Goal: Task Accomplishment & Management: Use online tool/utility

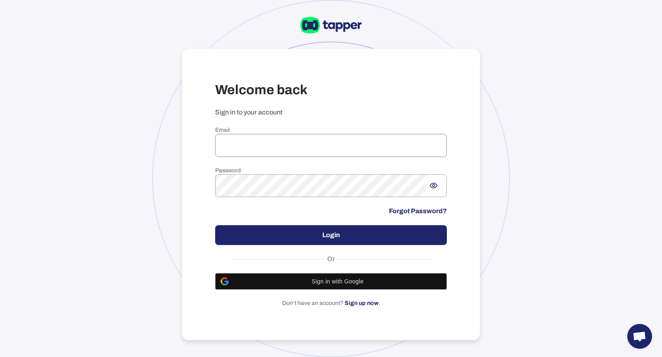
type input "**********"
click at [309, 137] on input "**********" at bounding box center [331, 145] width 232 height 23
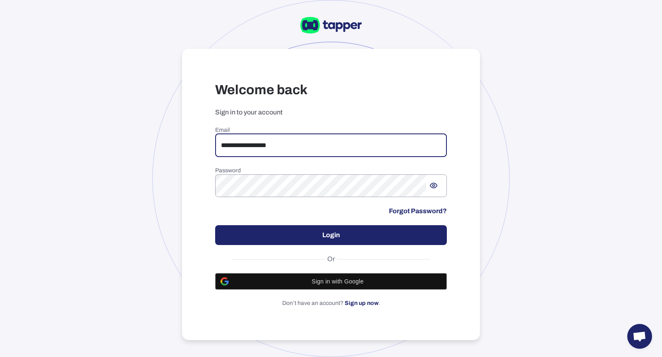
drag, startPoint x: 311, startPoint y: 149, endPoint x: 193, endPoint y: 146, distance: 118.3
click at [193, 146] on div "**********" at bounding box center [331, 195] width 298 height 292
click at [300, 135] on input "email" at bounding box center [331, 145] width 232 height 23
type input "**********"
click at [360, 235] on button "Login" at bounding box center [331, 235] width 232 height 20
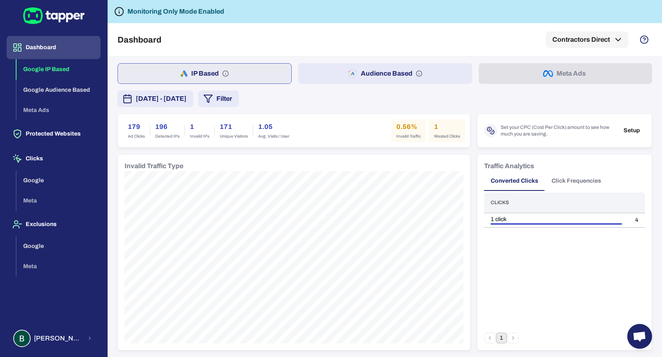
click at [334, 77] on button "Audience Based" at bounding box center [384, 73] width 173 height 21
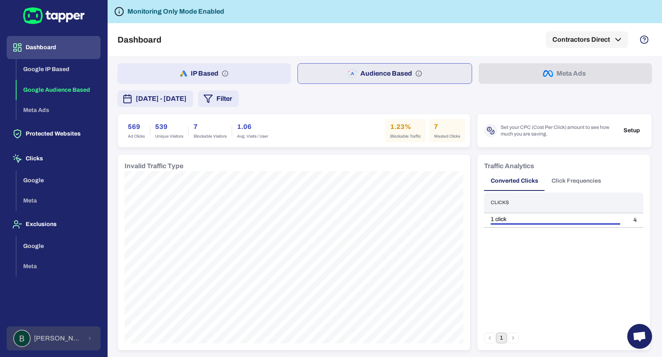
click at [70, 307] on span "Barry Cummings" at bounding box center [58, 339] width 48 height 8
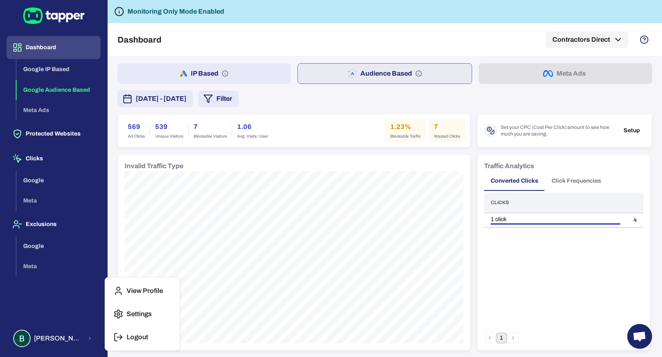
click at [115, 307] on icon "button" at bounding box center [116, 337] width 2 height 7
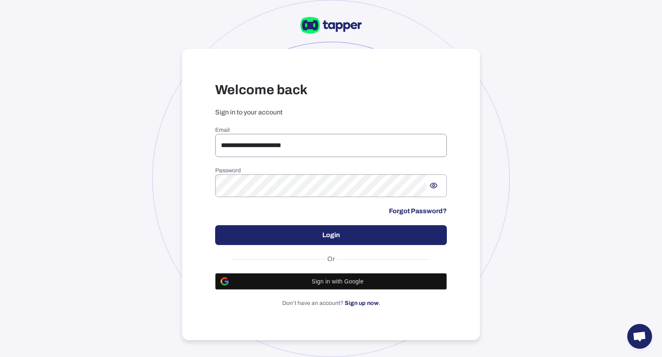
click at [316, 138] on input "**********" at bounding box center [331, 145] width 232 height 23
drag, startPoint x: 316, startPoint y: 147, endPoint x: 212, endPoint y: 144, distance: 103.8
click at [212, 144] on div "**********" at bounding box center [331, 195] width 298 height 292
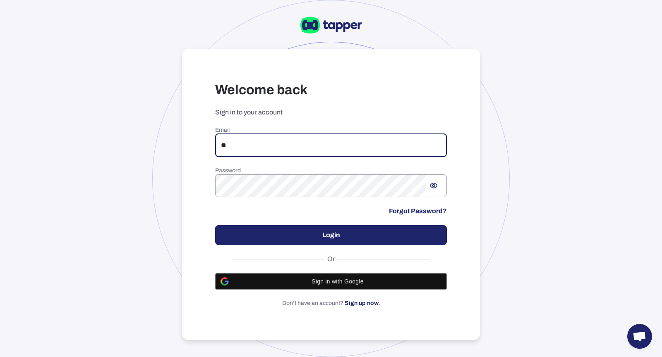
type input "**********"
click at [279, 237] on button "Login" at bounding box center [331, 235] width 232 height 20
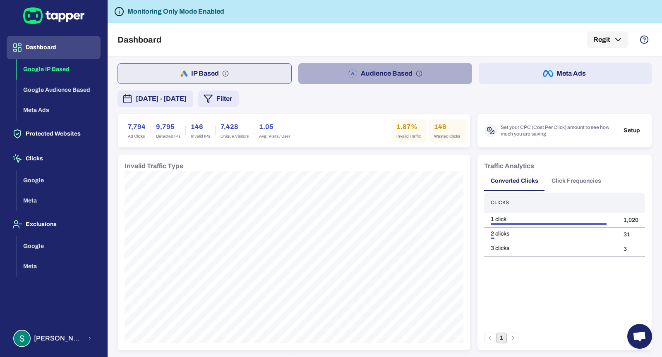
click at [327, 75] on button "Audience Based" at bounding box center [384, 73] width 173 height 21
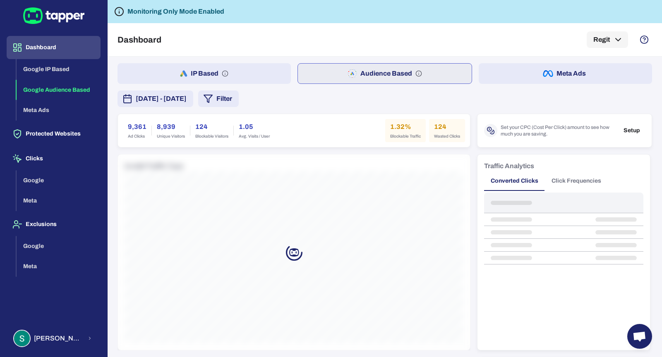
click at [248, 72] on button "IP Based" at bounding box center [203, 73] width 173 height 21
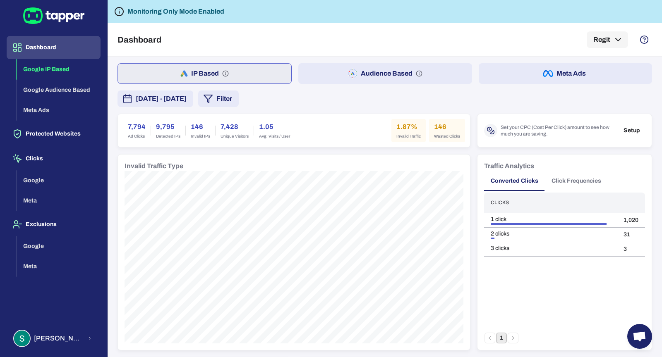
click at [342, 68] on button "Audience Based" at bounding box center [384, 73] width 173 height 21
click at [269, 77] on button "IP Based" at bounding box center [203, 73] width 173 height 21
click at [341, 72] on button "Audience Based" at bounding box center [384, 73] width 173 height 21
click at [244, 73] on button "IP Based" at bounding box center [203, 73] width 173 height 21
click at [59, 136] on button "Protected Websites" at bounding box center [54, 133] width 94 height 23
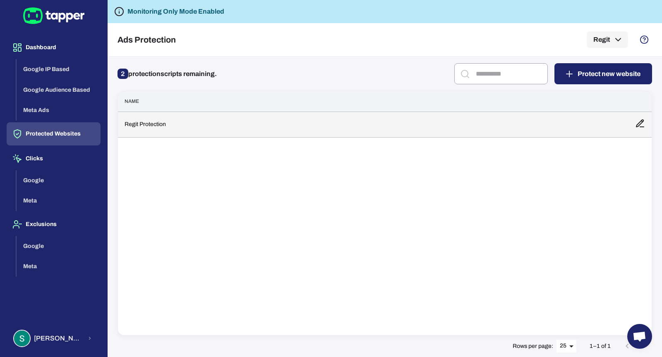
click at [185, 122] on td "Regit Protection" at bounding box center [373, 125] width 510 height 26
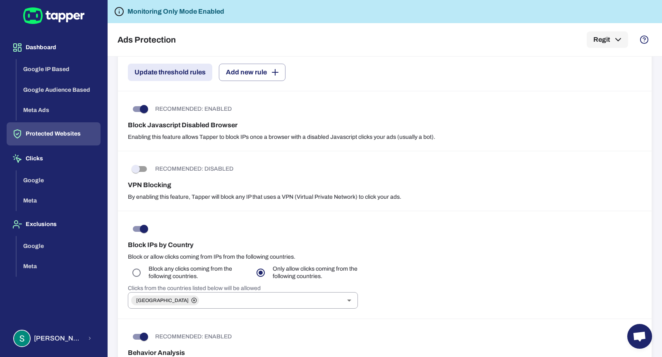
scroll to position [254, 0]
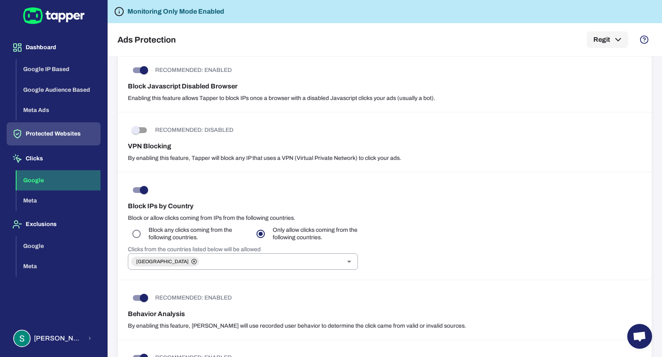
click at [57, 173] on button "Google" at bounding box center [59, 180] width 84 height 21
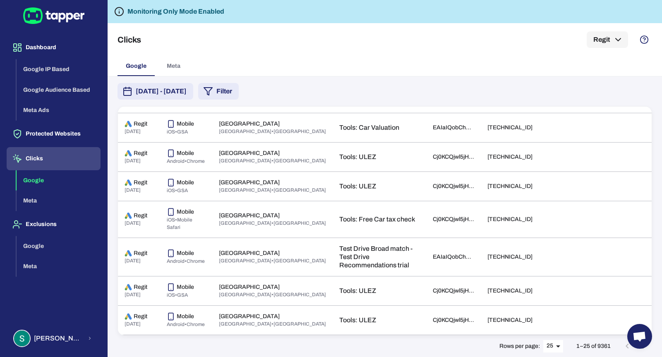
scroll to position [691, 0]
click at [64, 53] on button "Dashboard" at bounding box center [54, 47] width 94 height 23
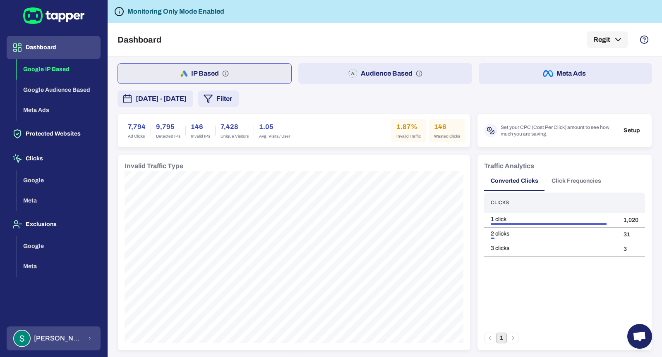
click at [36, 331] on div "Stuart Parkin" at bounding box center [47, 338] width 69 height 17
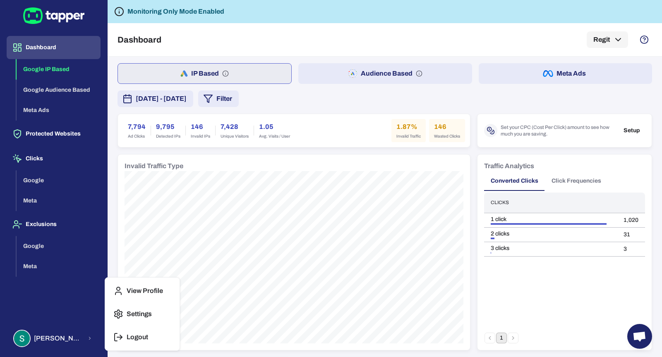
click at [129, 334] on p "Logout" at bounding box center [138, 337] width 22 height 8
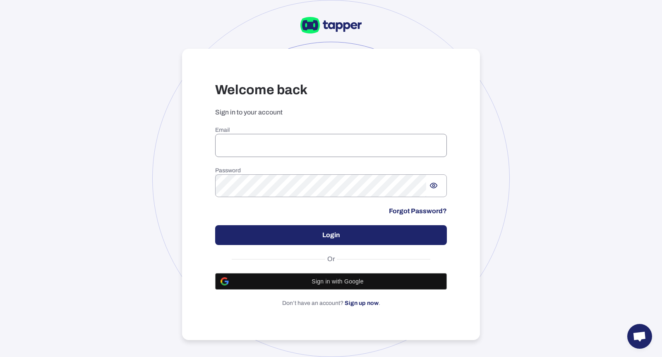
type input "**********"
click at [256, 141] on input "**********" at bounding box center [331, 145] width 232 height 23
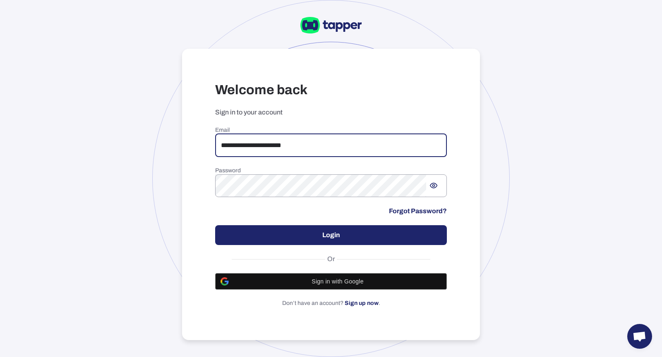
drag, startPoint x: 307, startPoint y: 142, endPoint x: 242, endPoint y: 139, distance: 65.0
click at [242, 139] on input "**********" at bounding box center [331, 145] width 232 height 23
type input "*"
type input "**********"
click at [292, 245] on button "Login" at bounding box center [331, 235] width 232 height 20
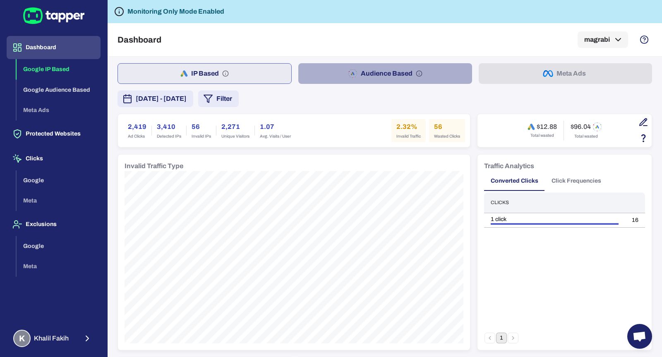
click at [324, 76] on button "Audience Based" at bounding box center [384, 73] width 173 height 21
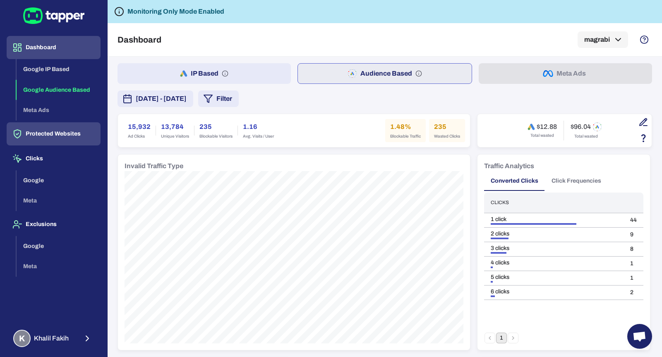
click at [54, 134] on button "Protected Websites" at bounding box center [54, 133] width 94 height 23
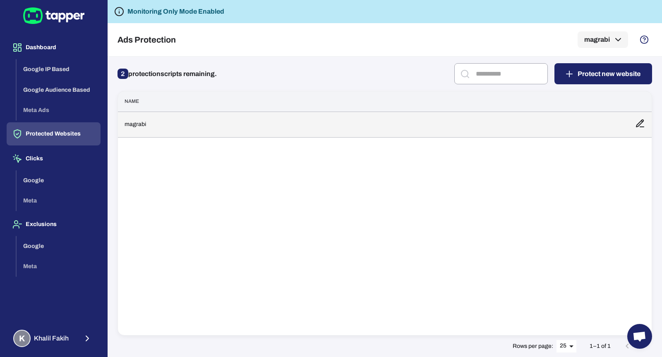
click at [146, 119] on td "magrabi" at bounding box center [373, 125] width 510 height 26
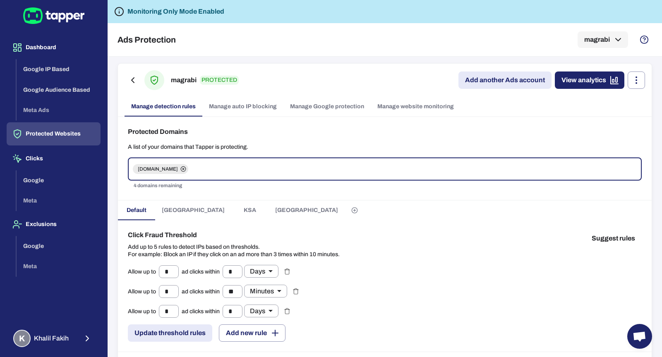
click at [171, 208] on span "[GEOGRAPHIC_DATA]" at bounding box center [193, 210] width 63 height 7
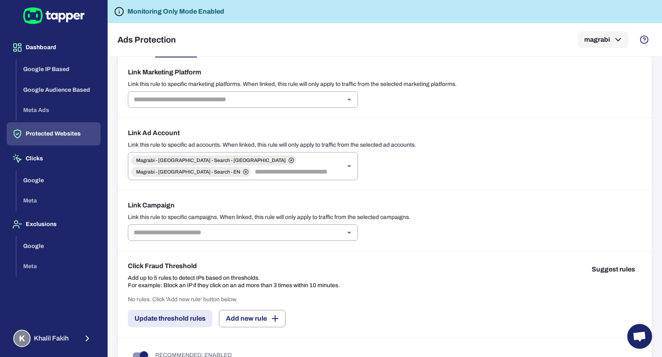
scroll to position [144, 0]
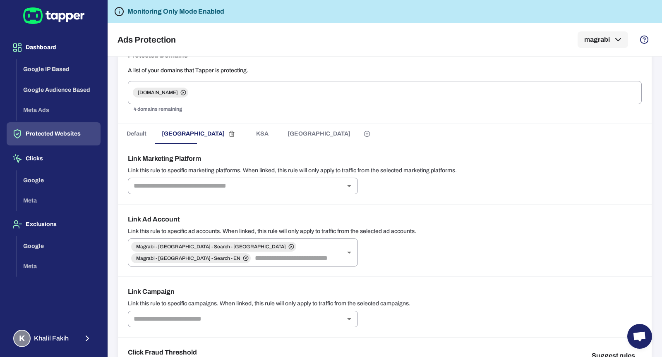
click at [244, 127] on button "KSA" at bounding box center [262, 134] width 37 height 20
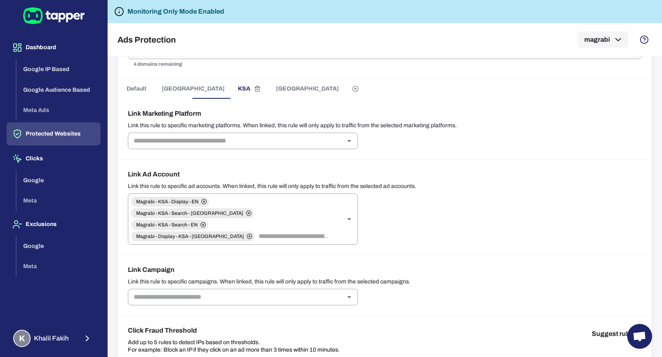
scroll to position [101, 0]
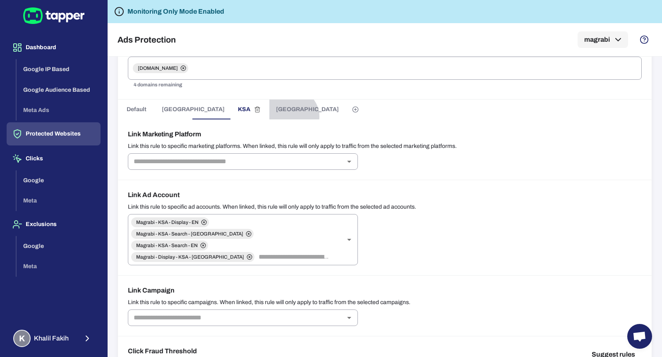
click at [269, 116] on button "[GEOGRAPHIC_DATA]" at bounding box center [307, 110] width 76 height 20
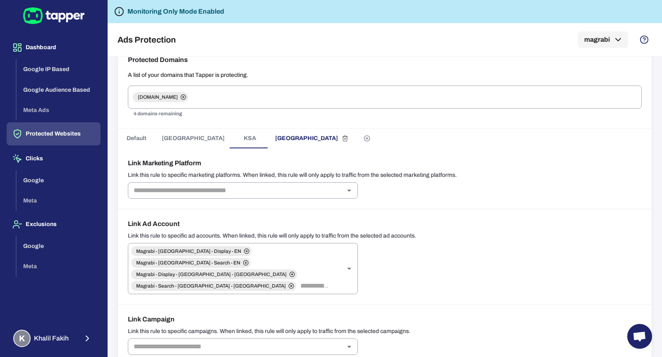
scroll to position [24, 0]
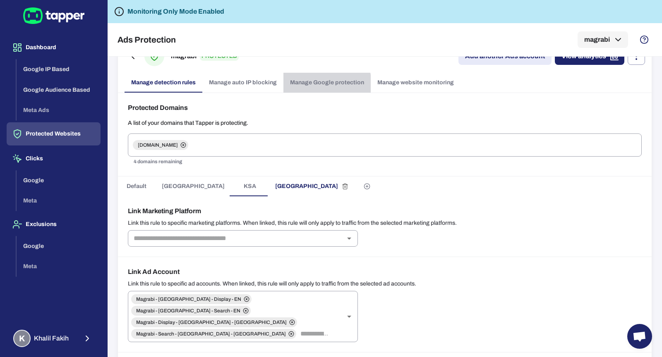
click at [306, 84] on link "Manage Google protection" at bounding box center [326, 83] width 87 height 20
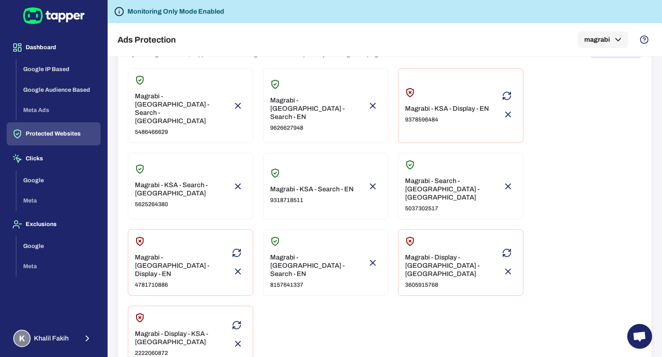
scroll to position [99, 0]
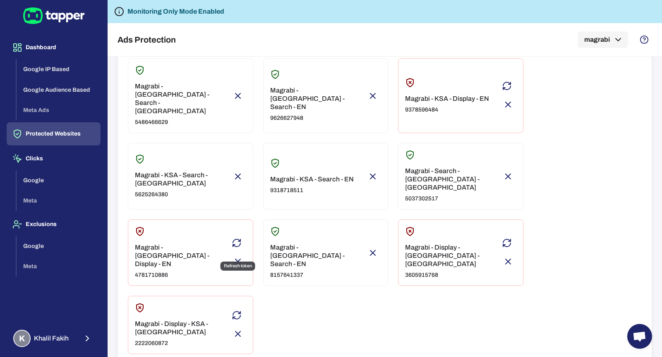
click at [236, 311] on icon "Refresh token" at bounding box center [237, 316] width 10 height 10
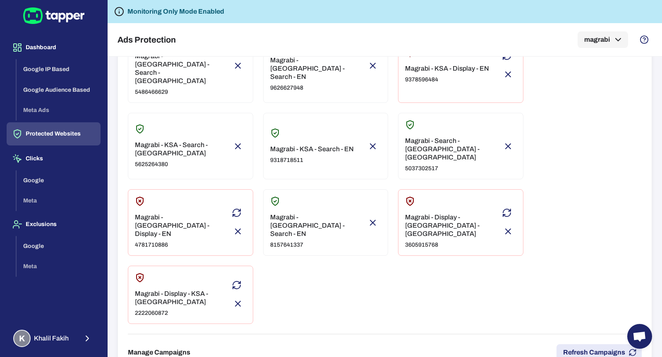
scroll to position [47, 0]
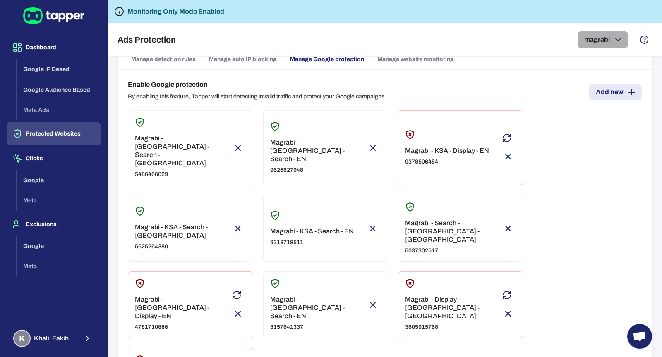
click at [615, 41] on icon "button" at bounding box center [618, 40] width 10 height 10
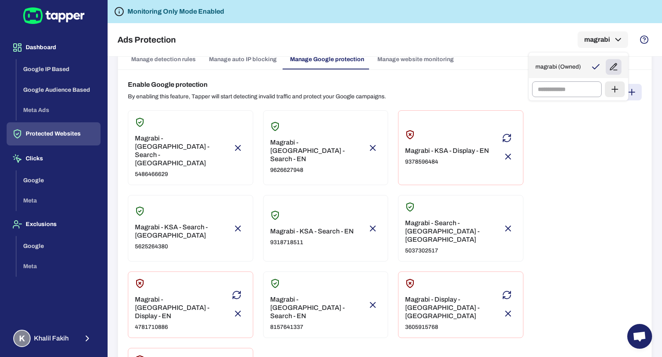
click at [617, 62] on icon "button" at bounding box center [613, 66] width 9 height 9
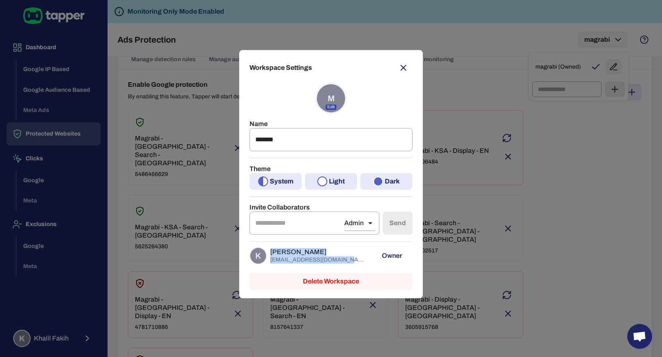
drag, startPoint x: 343, startPoint y: 258, endPoint x: 268, endPoint y: 252, distance: 75.9
click at [268, 252] on div "K Khalil Fakih khalil.fakih@magrabi.com" at bounding box center [308, 256] width 118 height 21
copy div "Khalil Fakih khalil.fakih@magrabi.com"
click at [268, 252] on div "K Khalil Fakih khalil.fakih@magrabi.com" at bounding box center [308, 256] width 118 height 21
click at [400, 66] on icon "button" at bounding box center [403, 68] width 10 height 10
